Goal: Check status: Check status

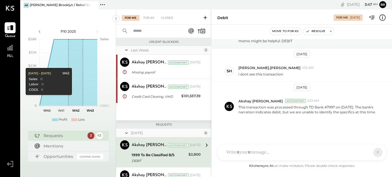
click at [188, 106] on div "Last Week 2 Akshay [PERSON_NAME] Accountant Akshay [PERSON_NAME] Accountant [DA…" at bounding box center [163, 83] width 95 height 74
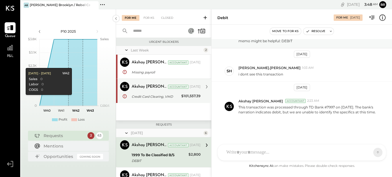
click at [191, 88] on div "[DATE]" at bounding box center [195, 86] width 11 height 5
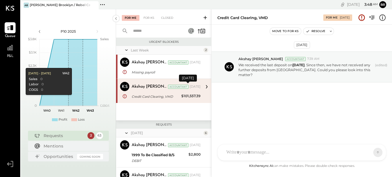
click at [191, 88] on div "[DATE]" at bounding box center [195, 86] width 11 height 5
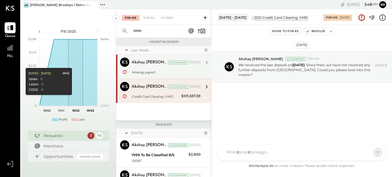
click at [196, 70] on div "Missing payroll" at bounding box center [165, 72] width 67 height 6
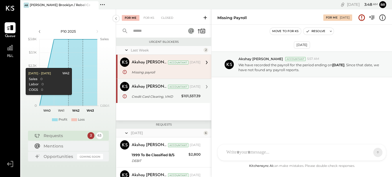
click at [194, 94] on div "$101,557.39" at bounding box center [190, 96] width 19 height 6
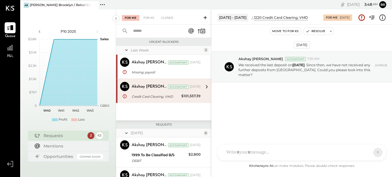
click at [86, 134] on div "Requests 2 63" at bounding box center [68, 136] width 81 height 10
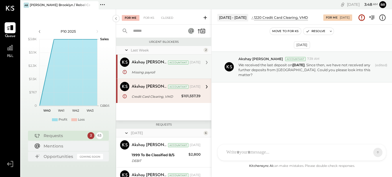
click at [168, 70] on div "Missing payroll" at bounding box center [165, 72] width 67 height 6
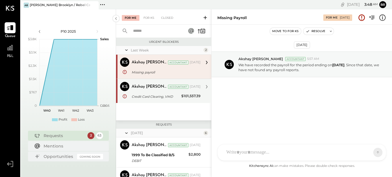
click at [177, 97] on div "Credit Card Clearing, VMD" at bounding box center [156, 97] width 48 height 6
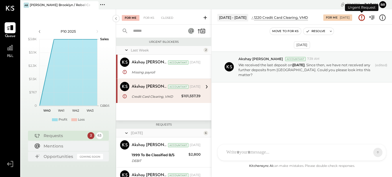
click at [361, 18] on icon at bounding box center [362, 18] width 8 height 8
